Goal: Check status: Check status

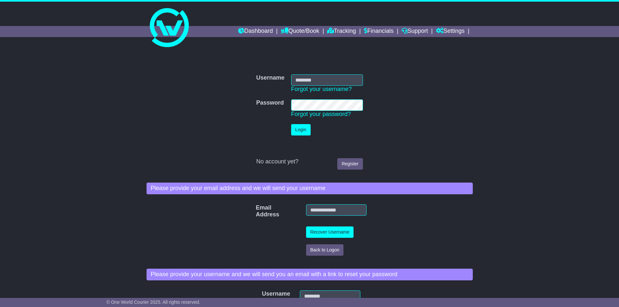
type input "**********"
click at [298, 127] on button "Login" at bounding box center [301, 129] width 20 height 11
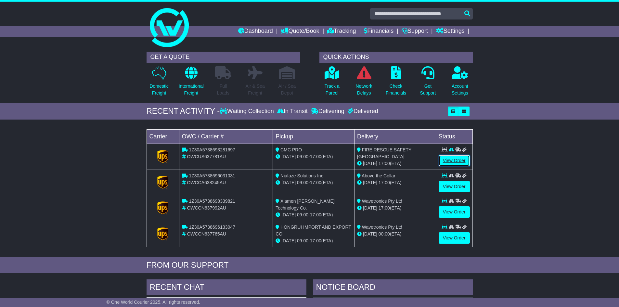
click at [458, 162] on link "View Order" at bounding box center [454, 160] width 31 height 11
click at [452, 185] on link "View Order" at bounding box center [454, 186] width 31 height 11
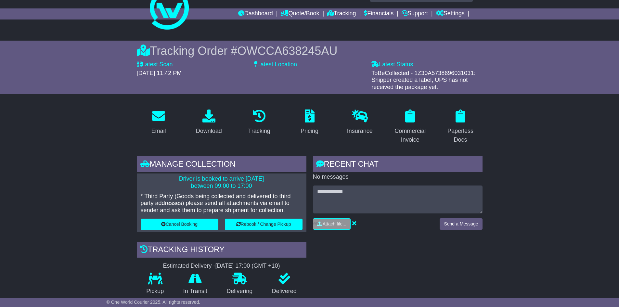
scroll to position [33, 0]
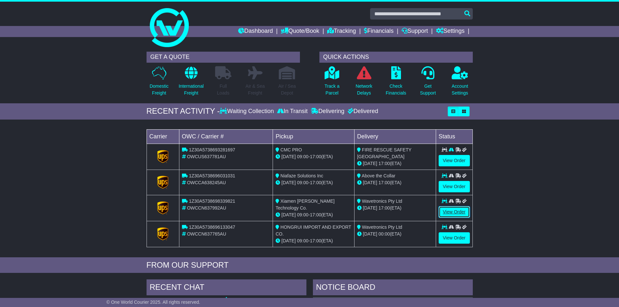
click at [451, 211] on link "View Order" at bounding box center [454, 211] width 31 height 11
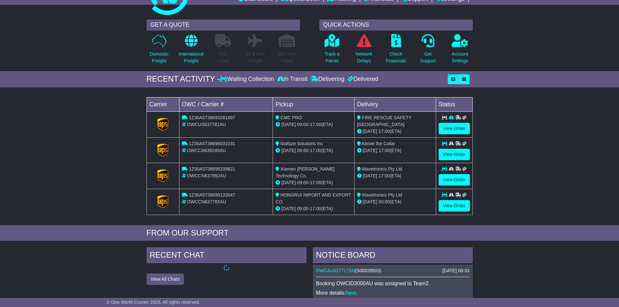
scroll to position [33, 0]
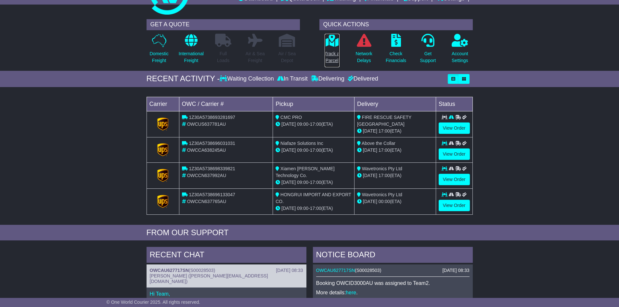
click at [331, 51] on p "Track a Parcel" at bounding box center [332, 57] width 15 height 14
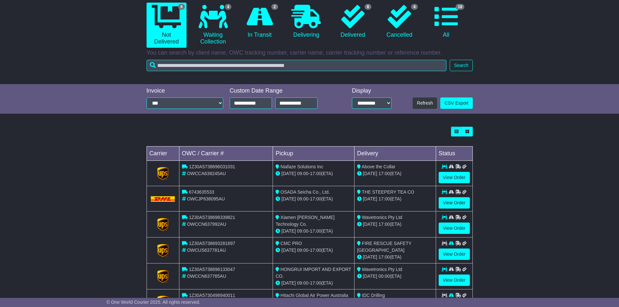
scroll to position [95, 0]
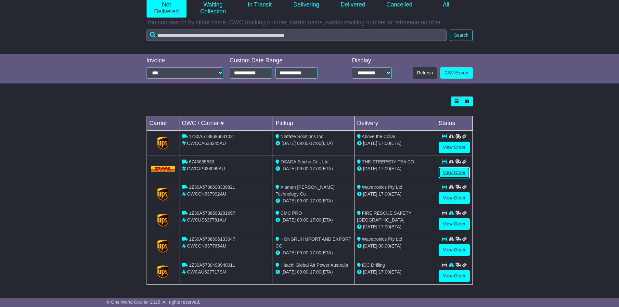
click at [448, 172] on link "View Order" at bounding box center [454, 172] width 31 height 11
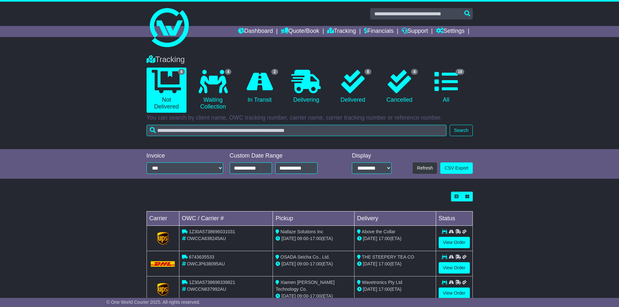
scroll to position [95, 0]
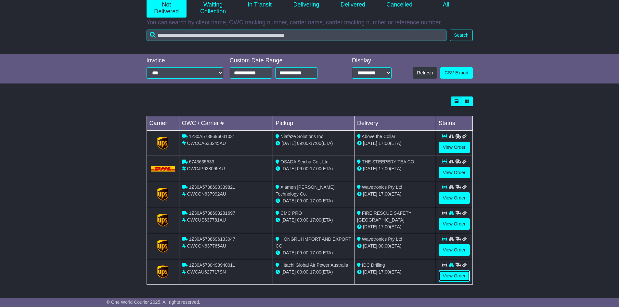
click at [458, 276] on link "View Order" at bounding box center [454, 275] width 31 height 11
